Goal: Feedback & Contribution: Submit feedback/report problem

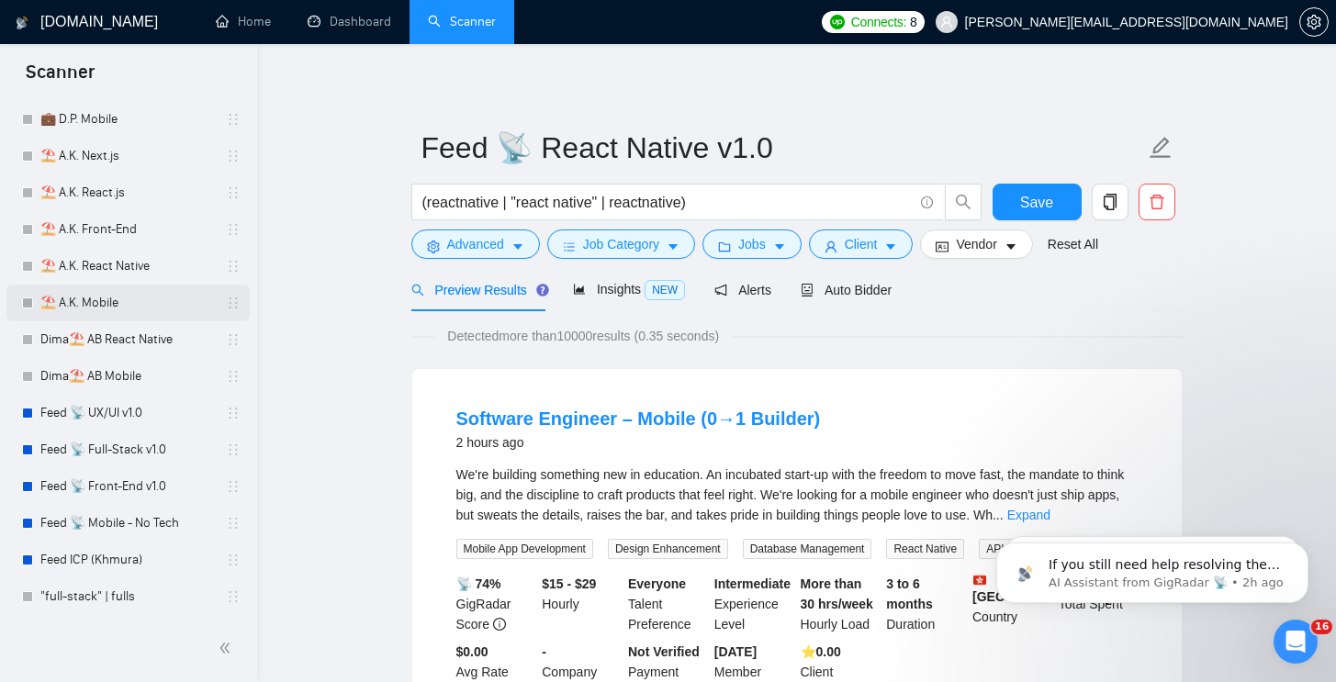
scroll to position [443, 0]
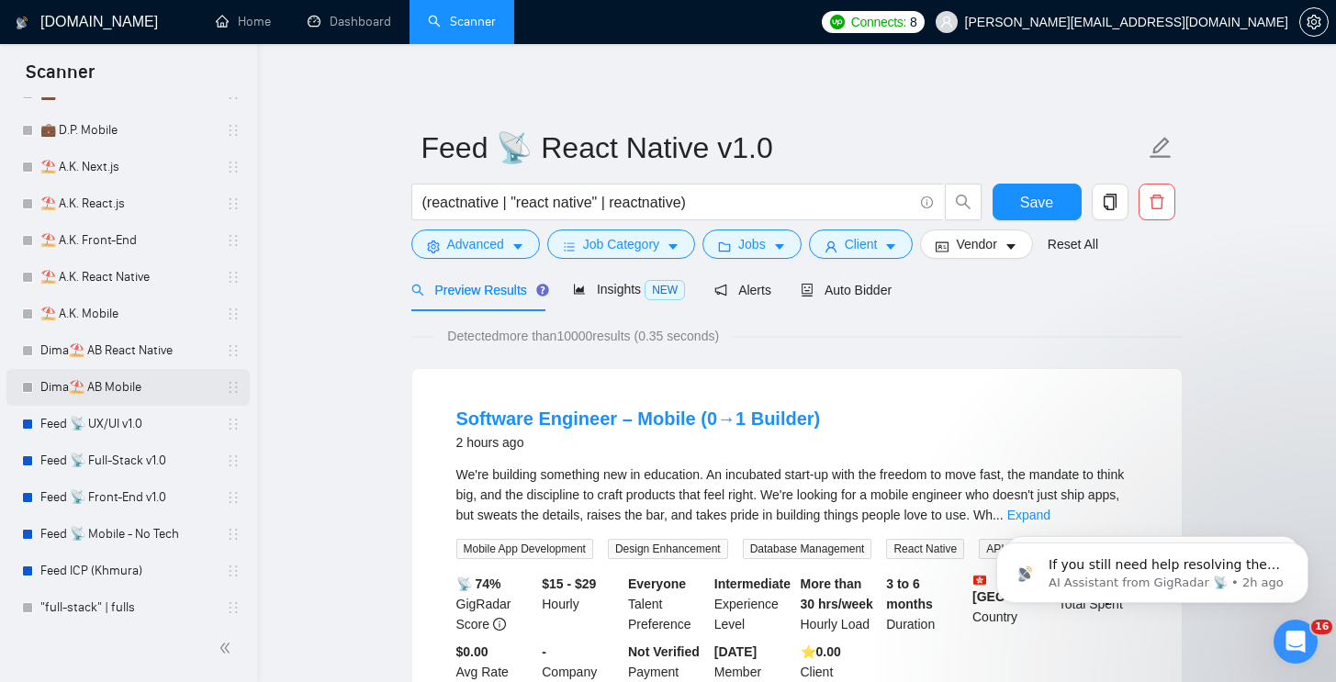
click at [127, 422] on link "Feed 📡 UX/UI v1.0" at bounding box center [127, 424] width 174 height 37
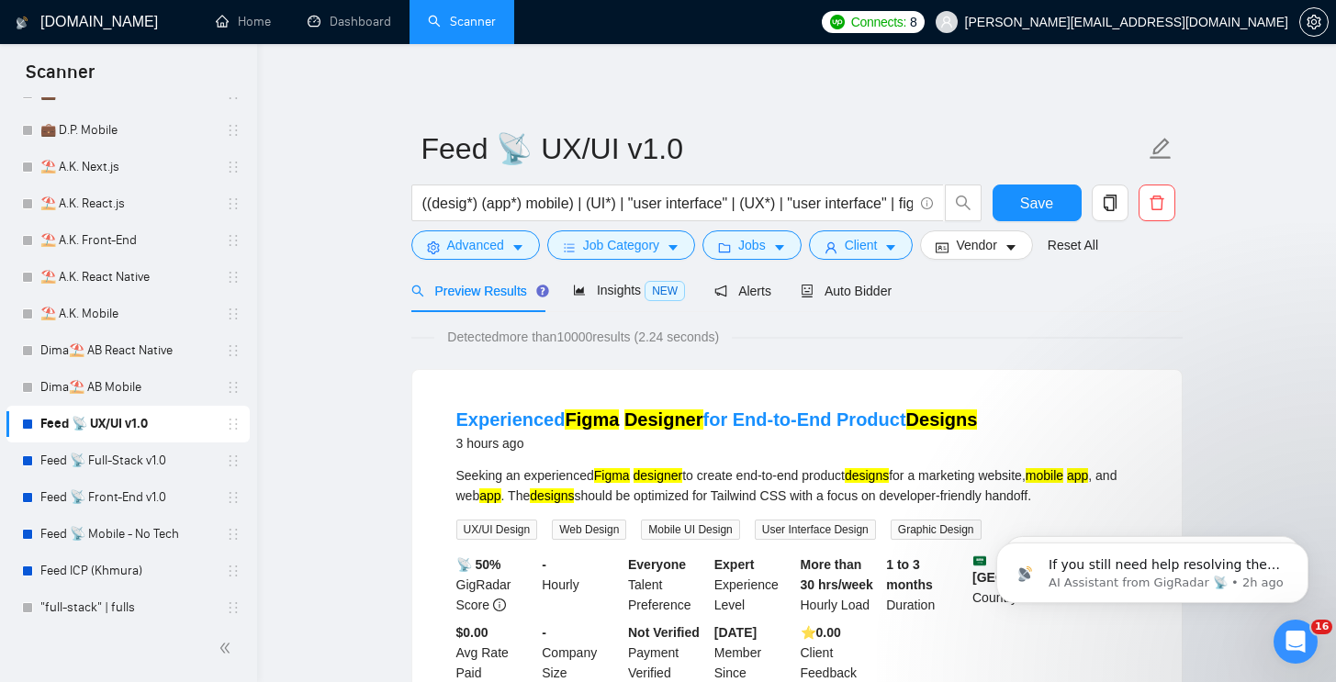
drag, startPoint x: 132, startPoint y: 457, endPoint x: 341, endPoint y: 325, distance: 247.6
click at [132, 458] on link "Feed 📡 Full-Stack v1.0" at bounding box center [127, 460] width 174 height 37
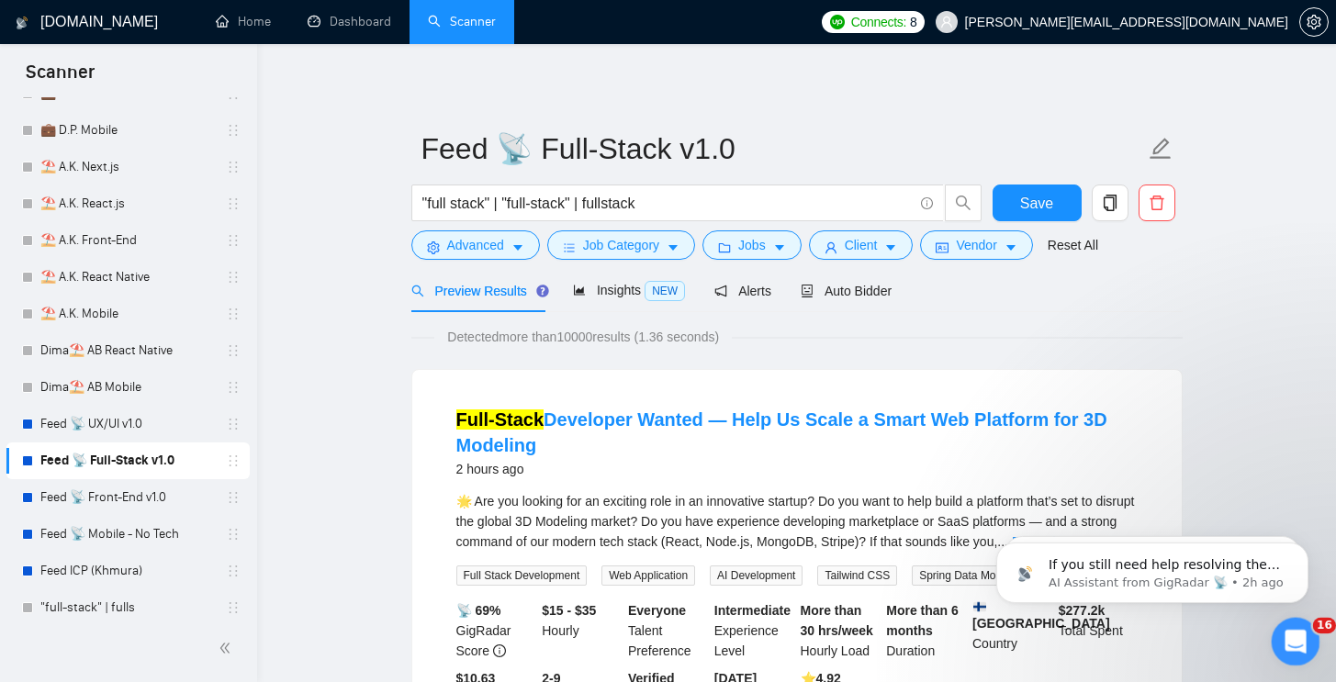
click at [1286, 624] on div "Open Intercom Messenger" at bounding box center [1292, 639] width 61 height 61
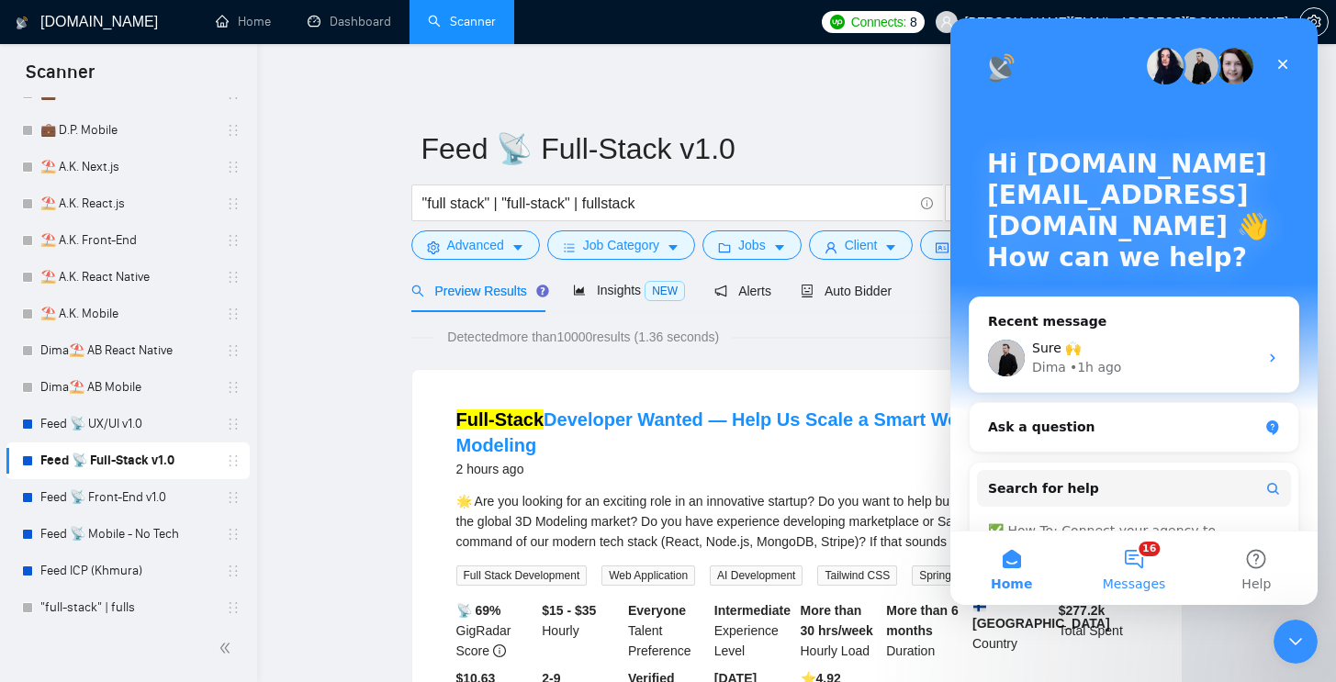
click at [1151, 554] on button "16 Messages" at bounding box center [1133, 568] width 122 height 73
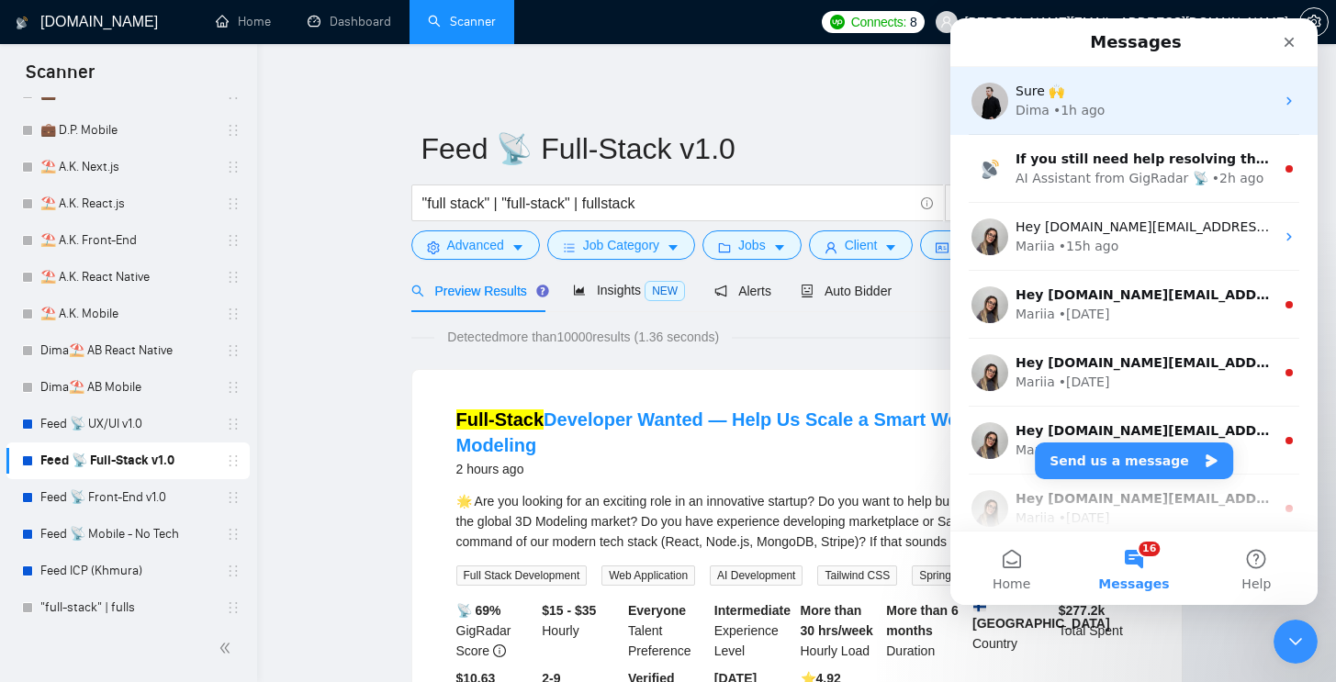
click at [1114, 112] on div "Dima • 1h ago" at bounding box center [1144, 110] width 259 height 19
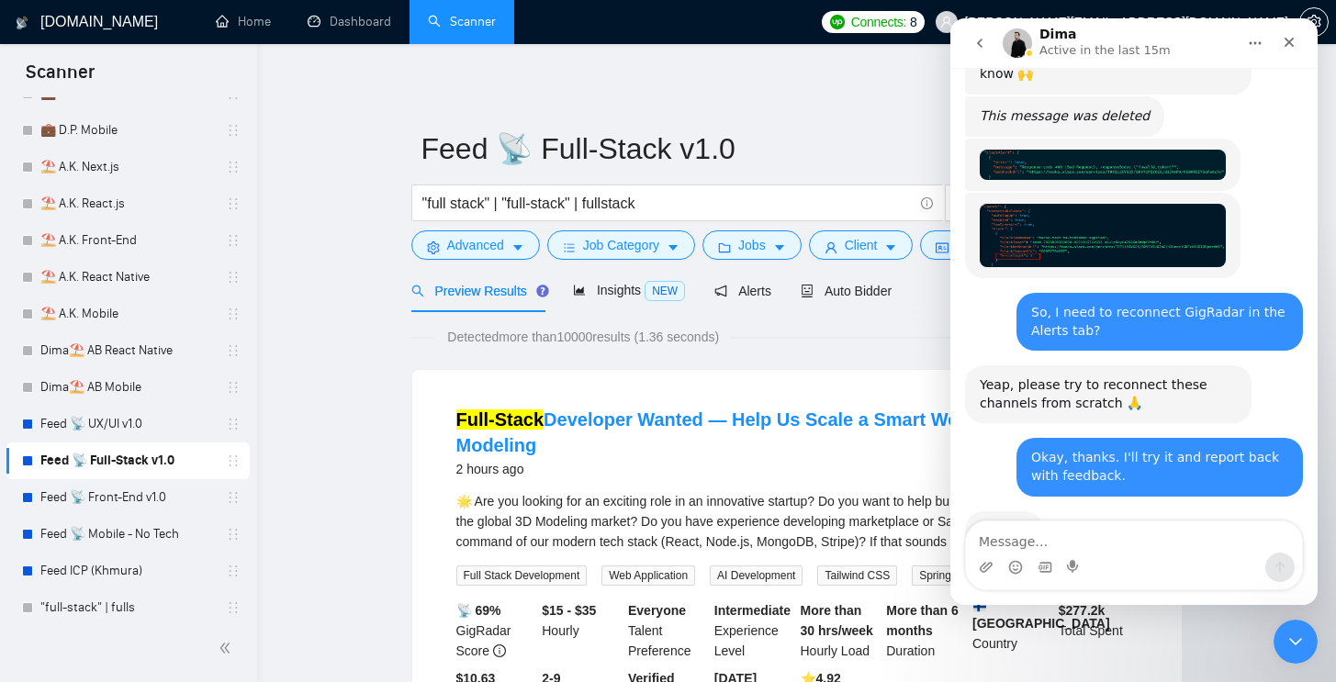
scroll to position [2410, 0]
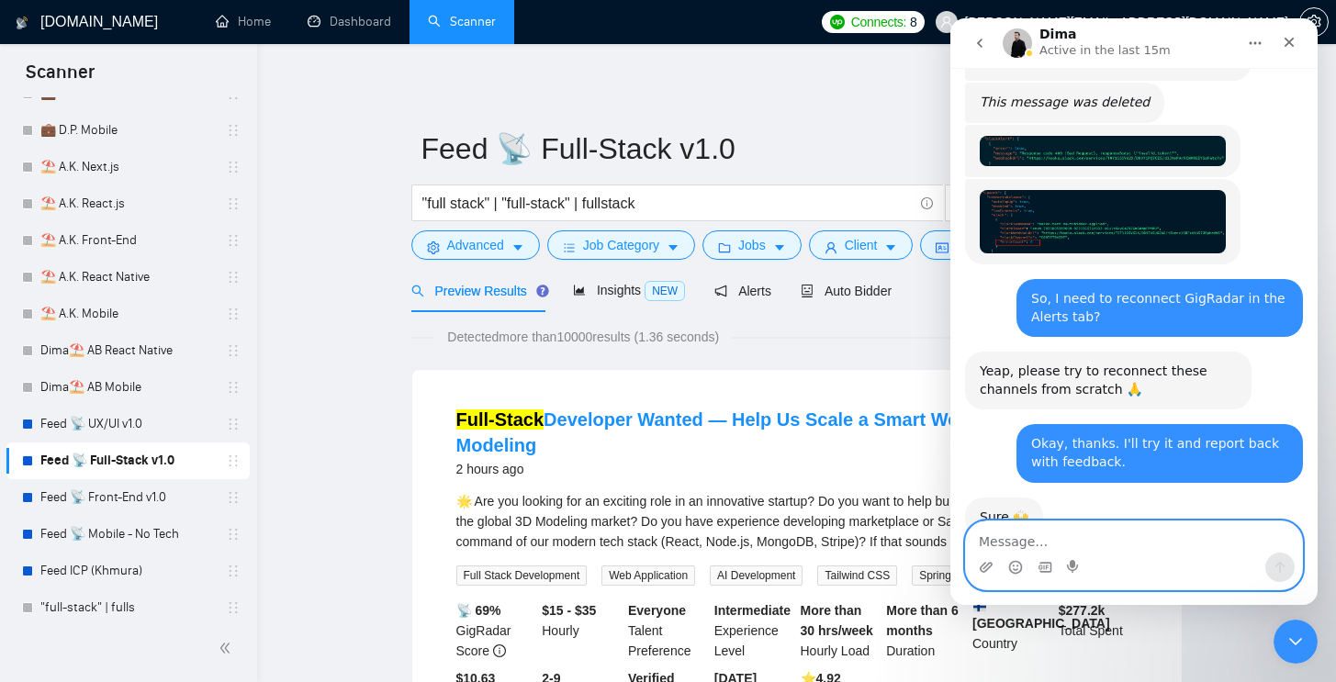
paste textarea "I want to give feedback. I reconnected the channels and everything worked. Than…"
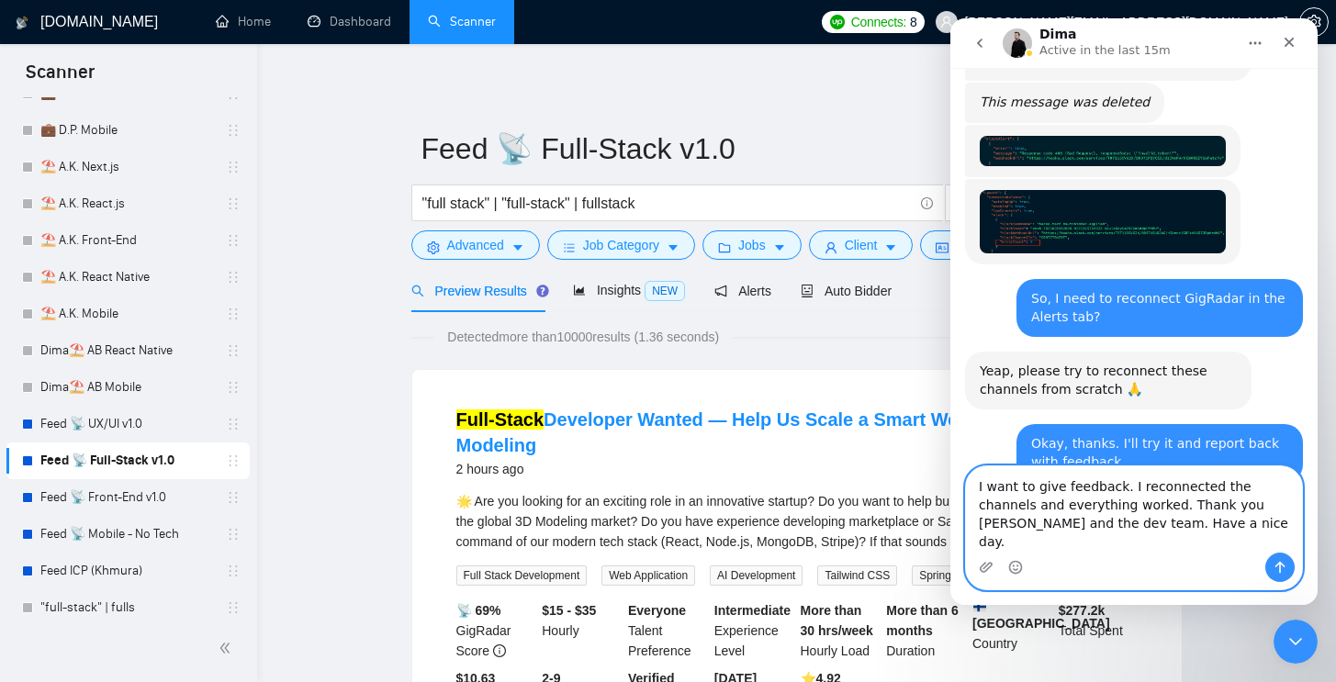
scroll to position [2446, 0]
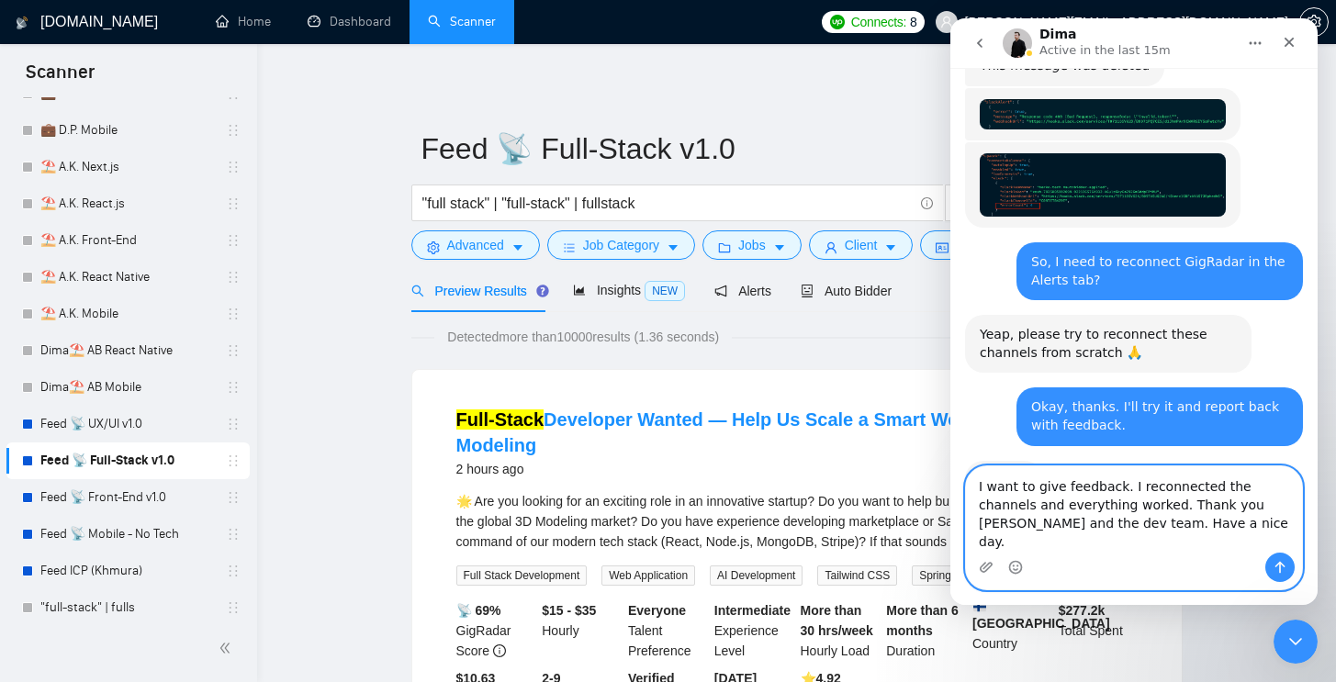
click at [1212, 523] on textarea "I want to give feedback. I reconnected the channels and everything worked. Than…" at bounding box center [1134, 509] width 336 height 86
click at [1175, 552] on textarea "I want to give feedback. I reconnected the channels and everything worked. Than…" at bounding box center [1134, 509] width 336 height 86
click at [1024, 566] on div "Intercom messenger" at bounding box center [1134, 567] width 336 height 29
click at [1021, 566] on circle "Emoji picker" at bounding box center [1015, 567] width 12 height 12
click at [1108, 540] on textarea "I want to give feedback. I reconnected the channels and everything worked. Than…" at bounding box center [1134, 509] width 336 height 86
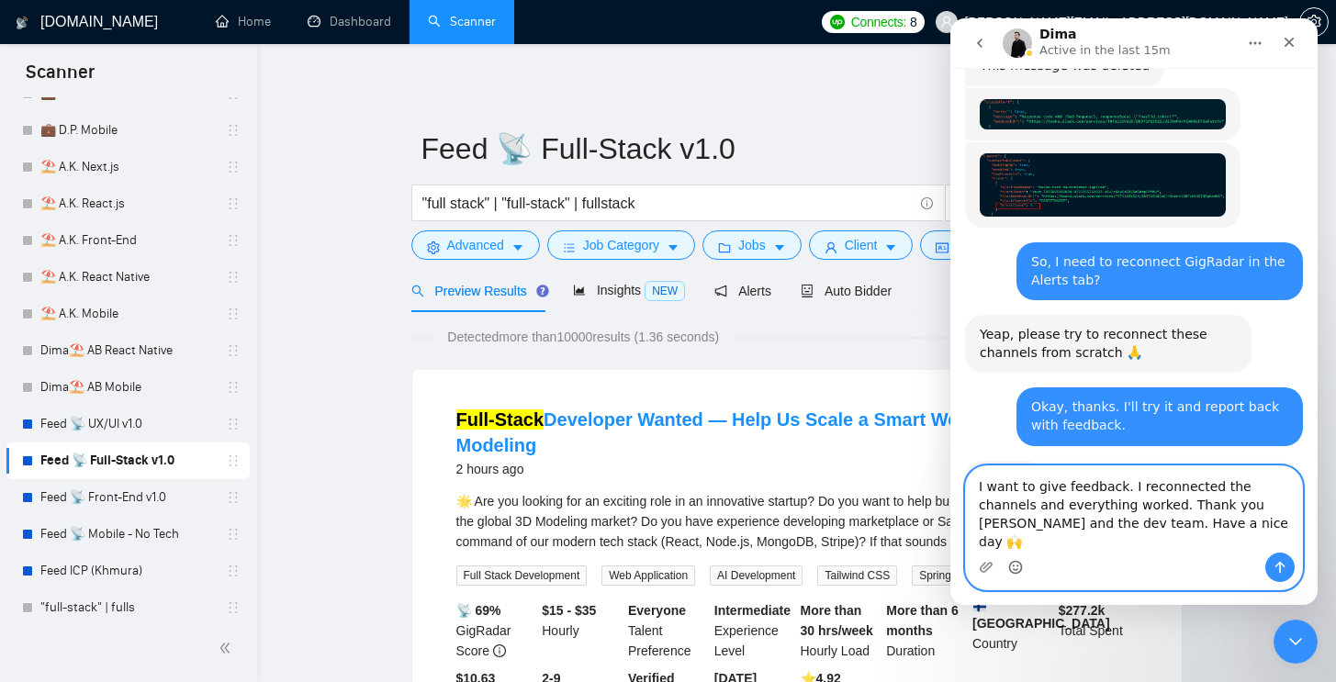
type textarea "I want to give feedback. I reconnected the channels and everything worked. Than…"
click at [1276, 570] on icon "Send a message…" at bounding box center [1279, 567] width 15 height 15
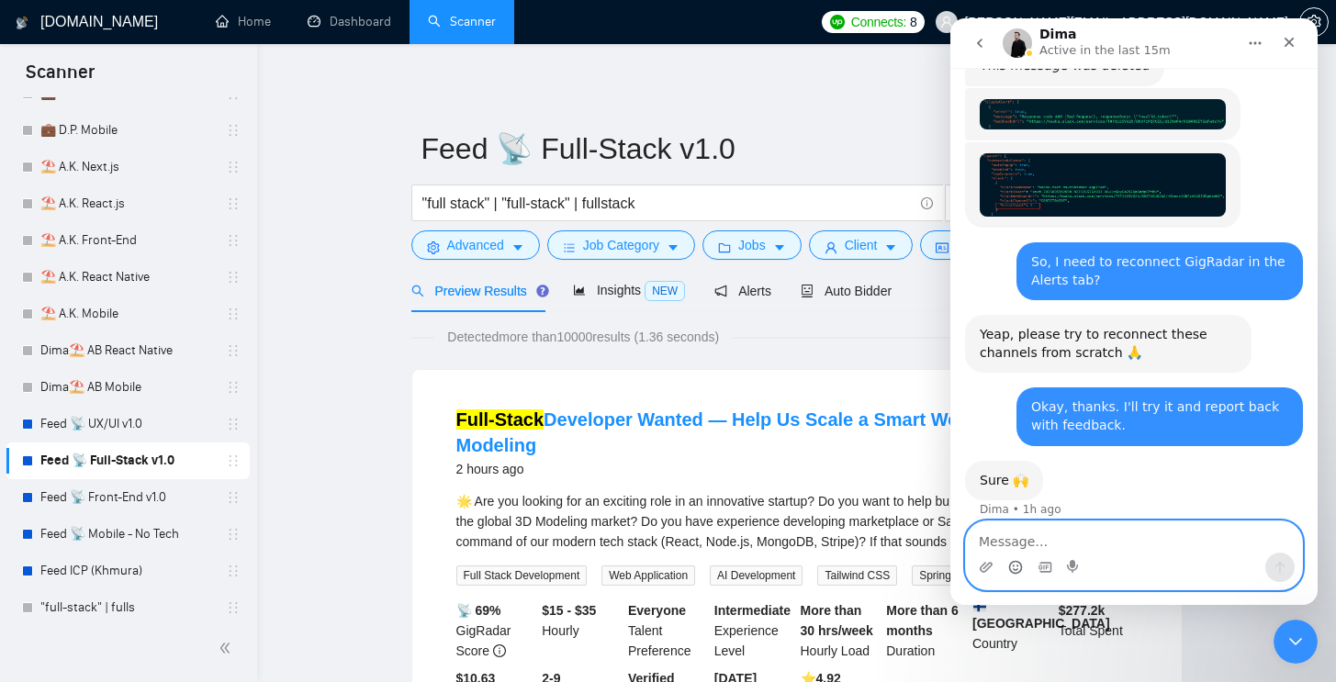
scroll to position [2518, 0]
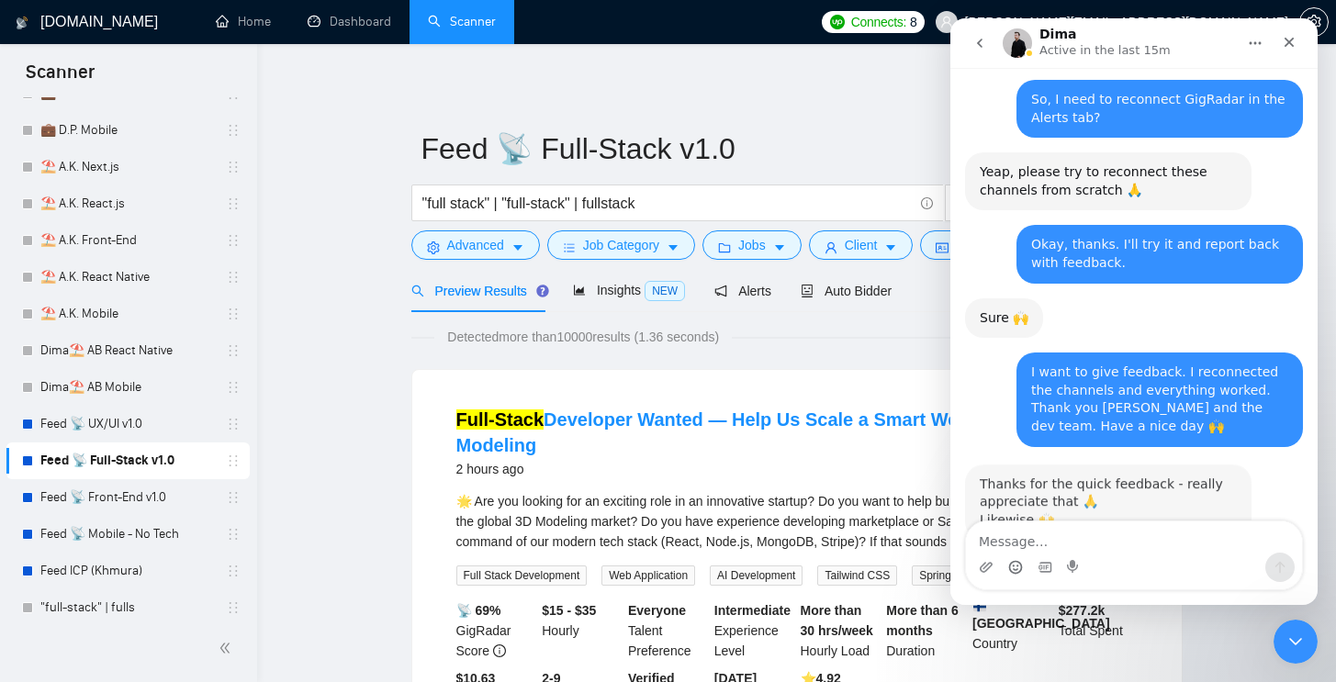
scroll to position [2609, 0]
drag, startPoint x: 1030, startPoint y: 465, endPoint x: 974, endPoint y: 463, distance: 56.0
click at [974, 463] on div "Thanks for the quick feedback - really appreciate that 🙏 Likewise 🙌 Dima • Just…" at bounding box center [1108, 500] width 286 height 76
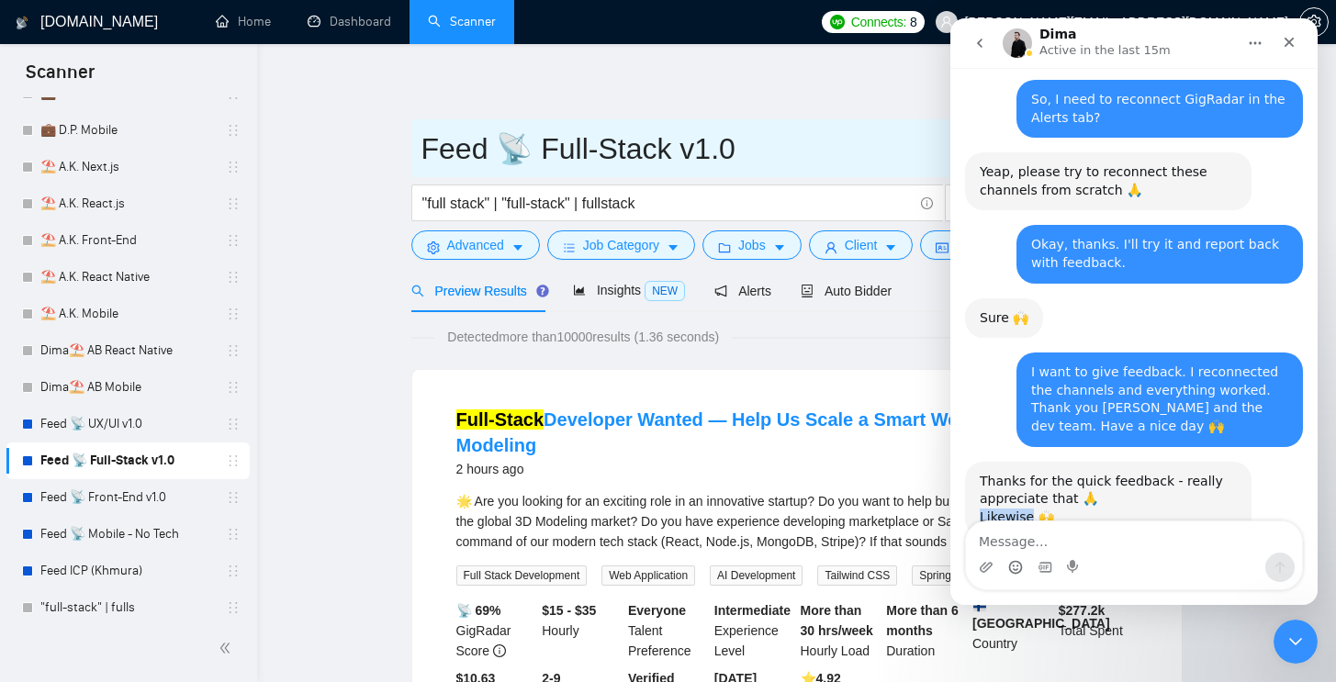
copy div "Likewise"
